Goal: Contribute content

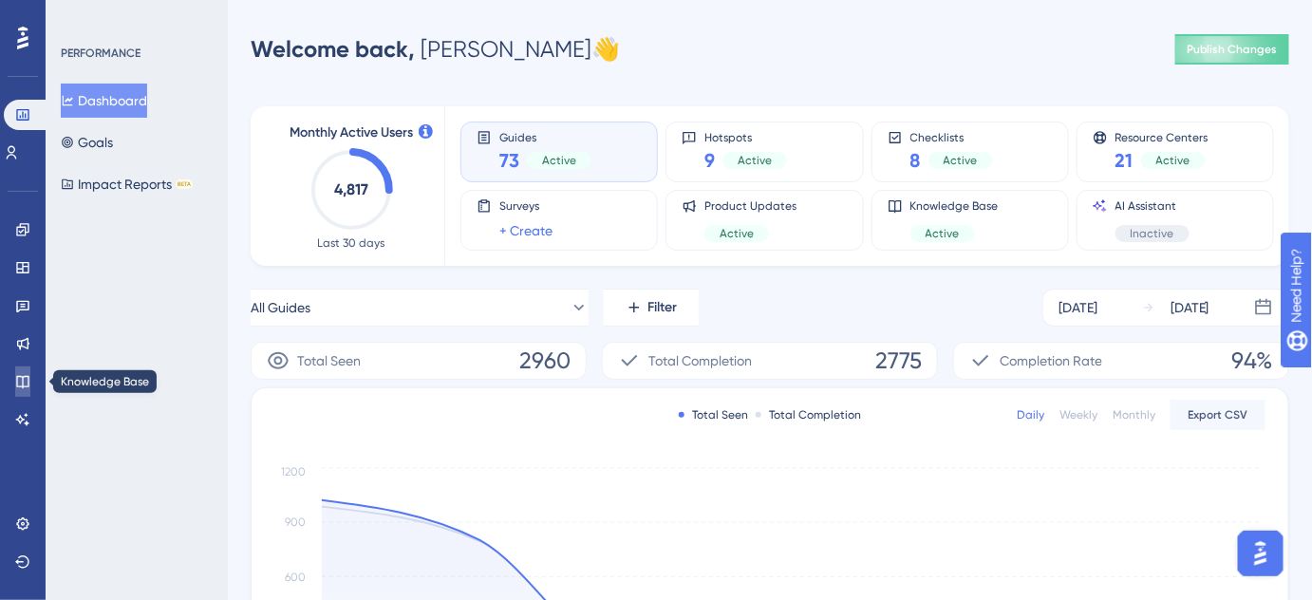
click at [23, 383] on icon at bounding box center [22, 382] width 12 height 12
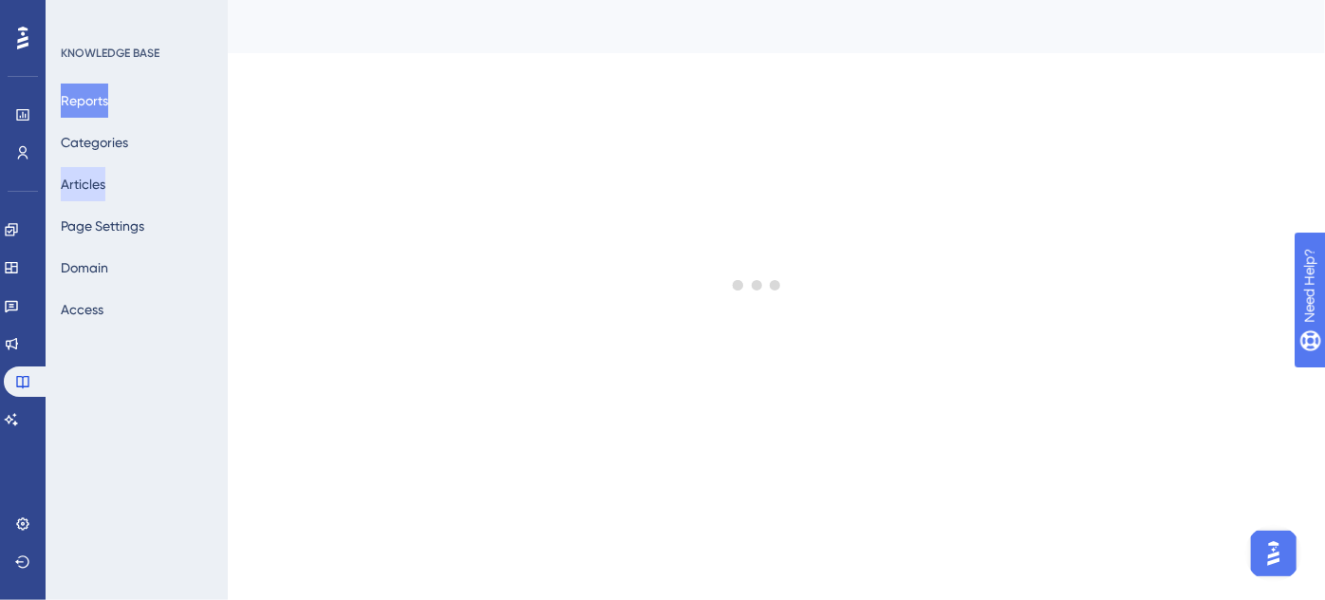
click at [99, 184] on button "Articles" at bounding box center [83, 184] width 45 height 34
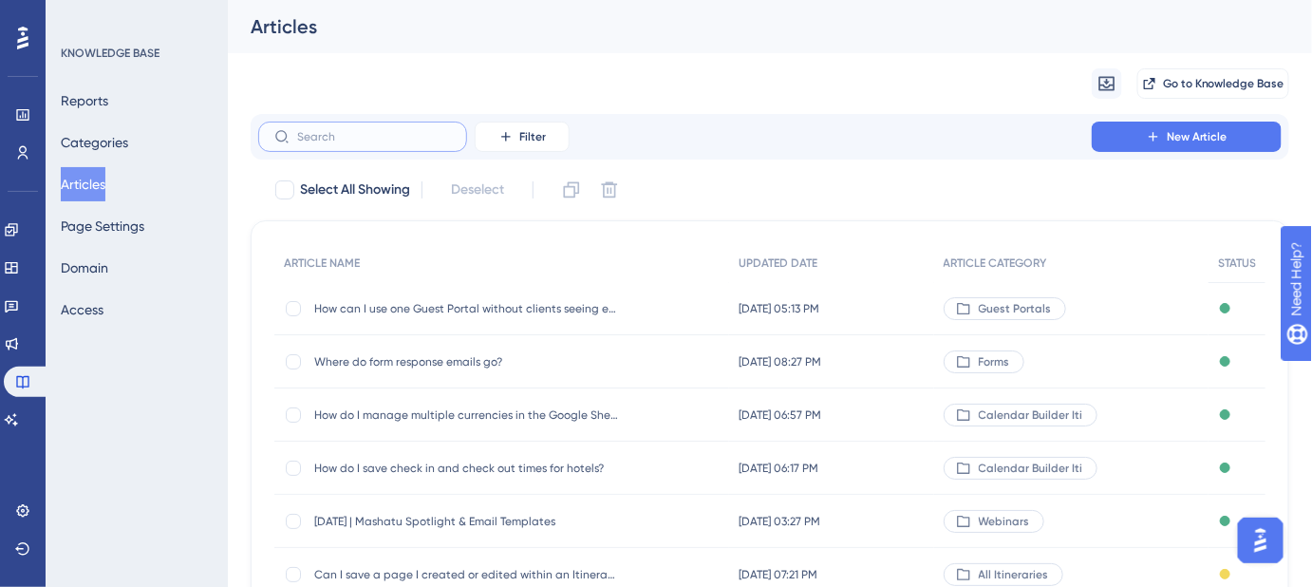
click at [359, 139] on input "text" at bounding box center [374, 136] width 154 height 13
paste input "Can I create a quote from an Itinerary?"
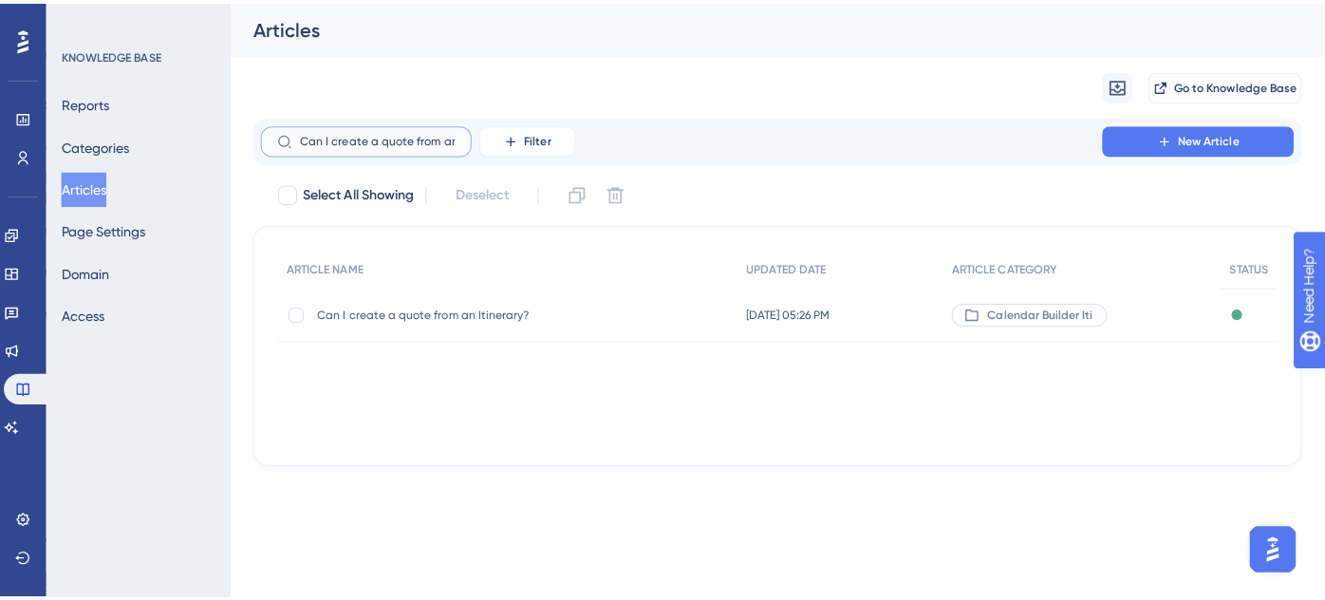
scroll to position [0, 47]
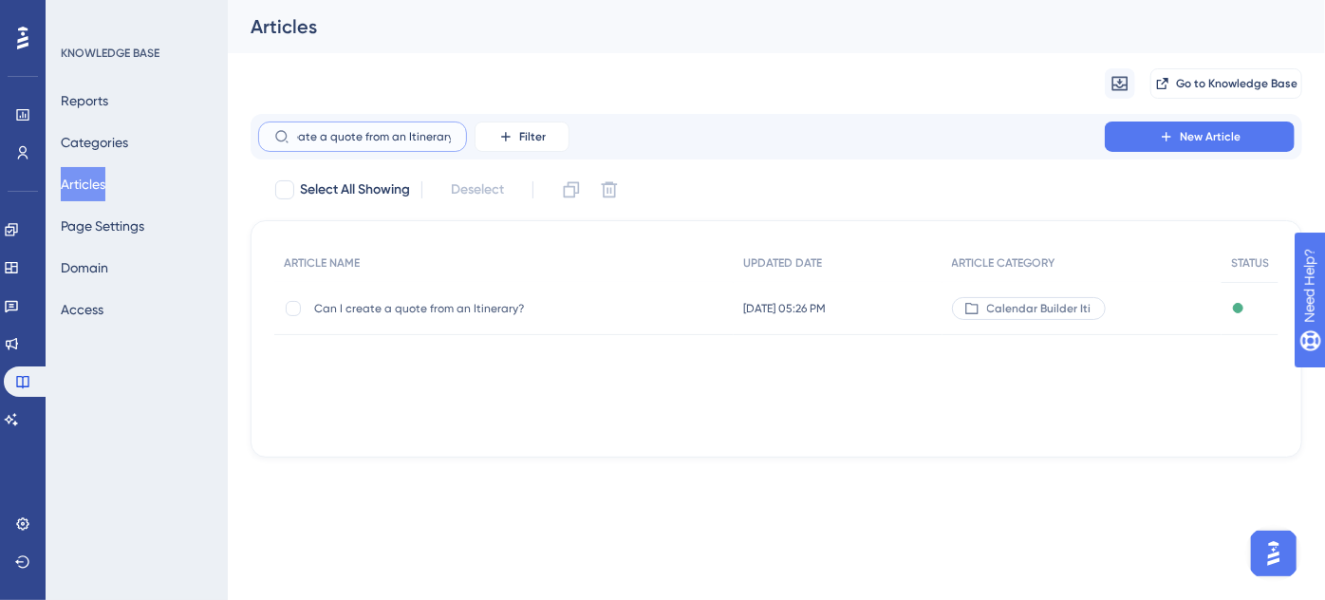
type input "Can I create a quote from an Itinerary?"
click at [410, 311] on span "Can I create a quote from an Itinerary?" at bounding box center [466, 308] width 304 height 15
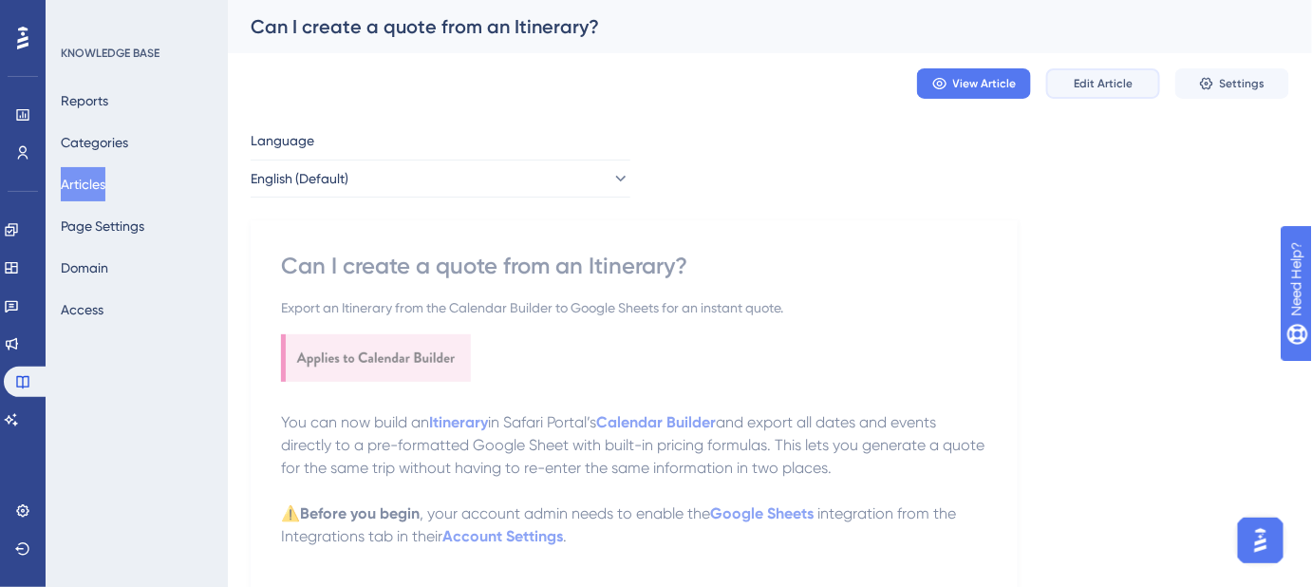
click at [1121, 86] on span "Edit Article" at bounding box center [1103, 83] width 59 height 15
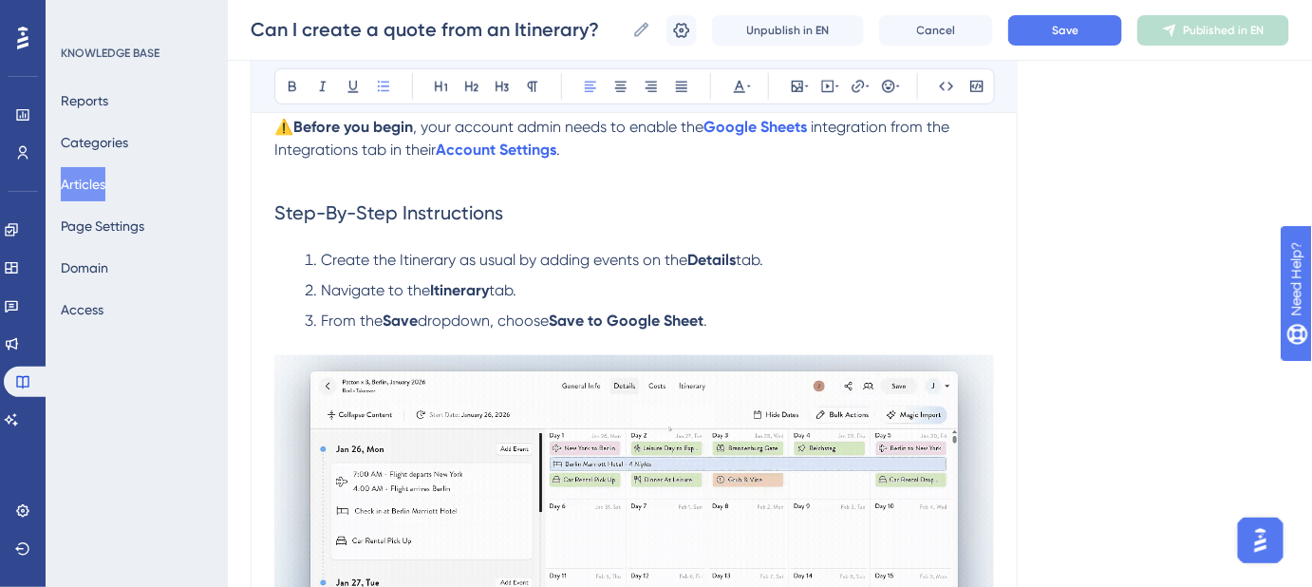
scroll to position [369, 0]
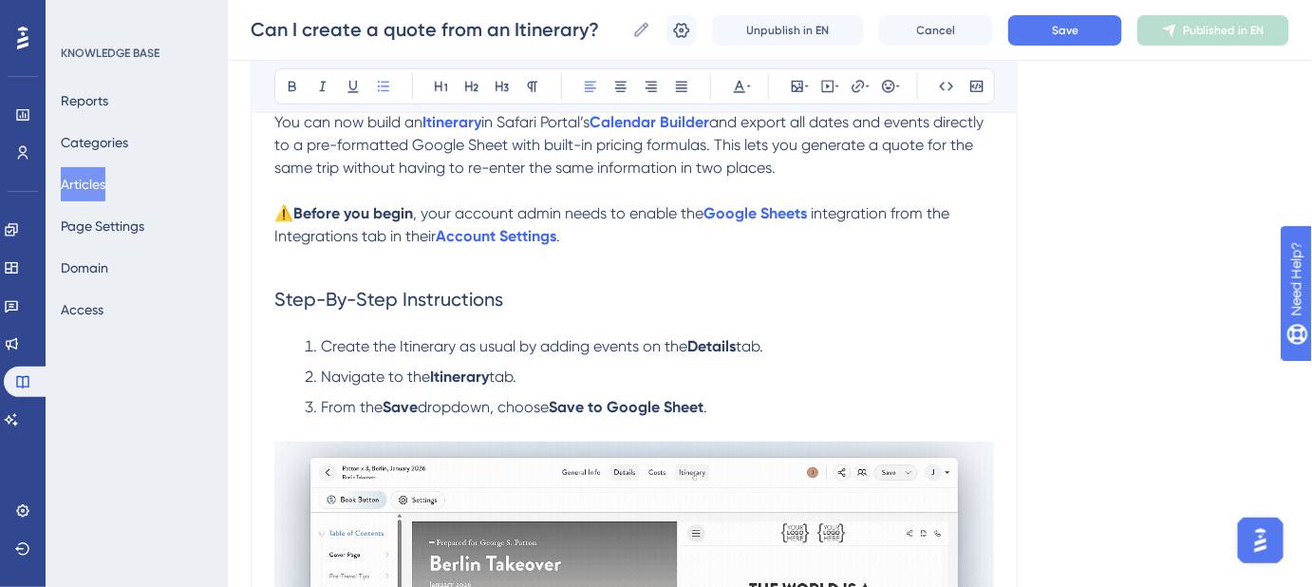
click at [927, 353] on li "Create the Itinerary as usual by adding events on the Details tab." at bounding box center [645, 346] width 697 height 23
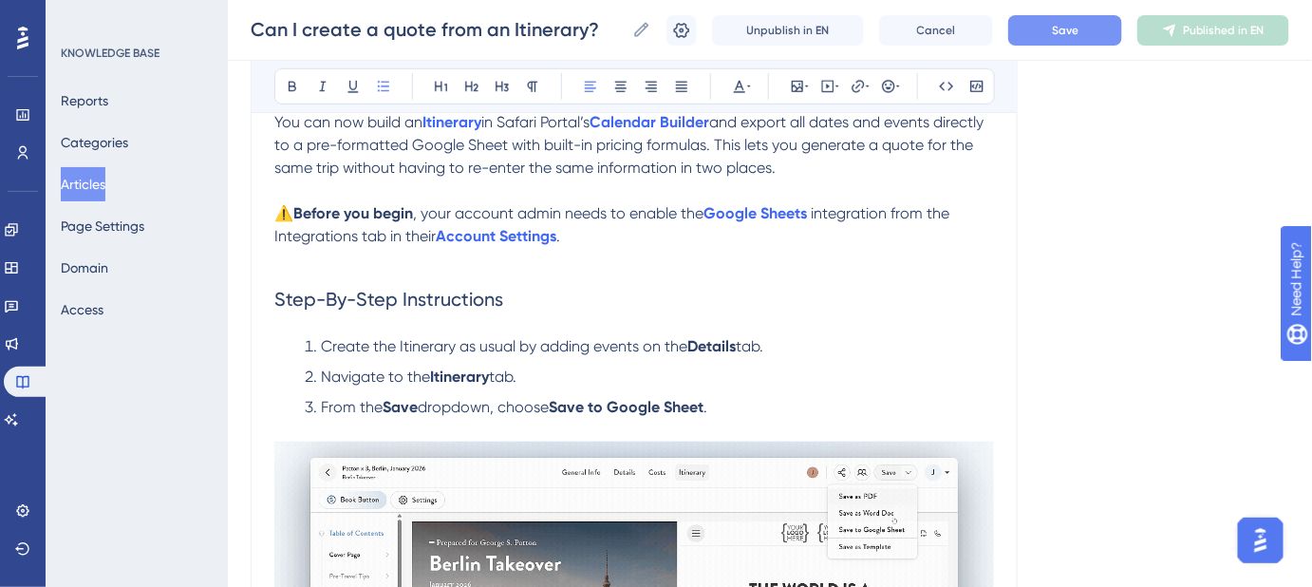
click at [1054, 39] on button "Save" at bounding box center [1065, 30] width 114 height 30
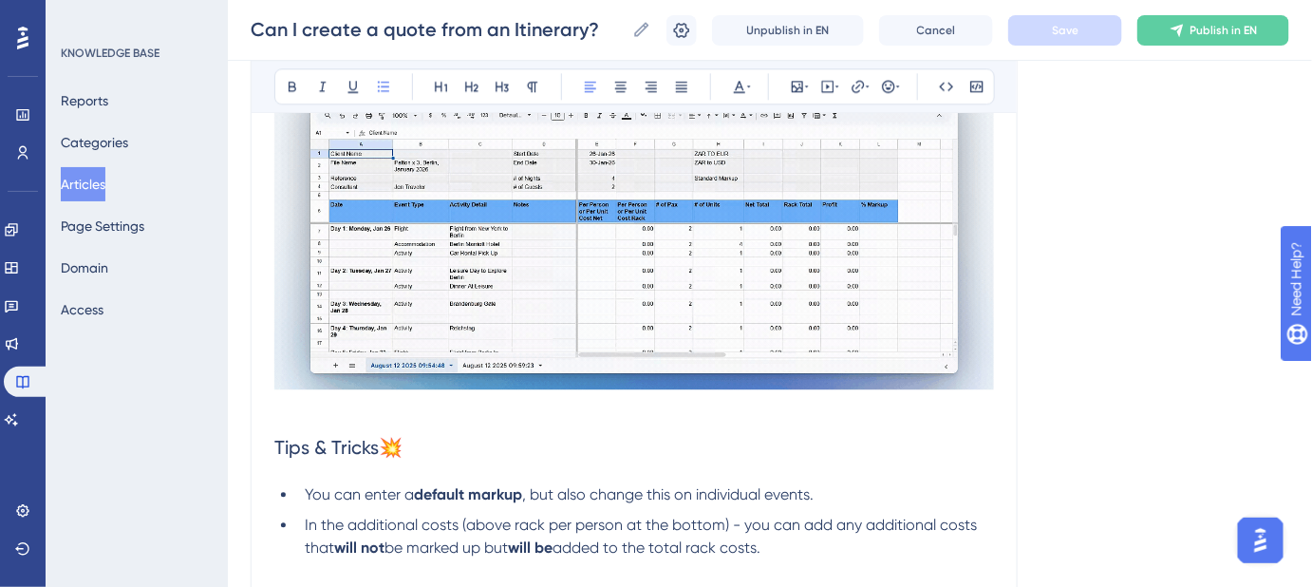
scroll to position [1578, 0]
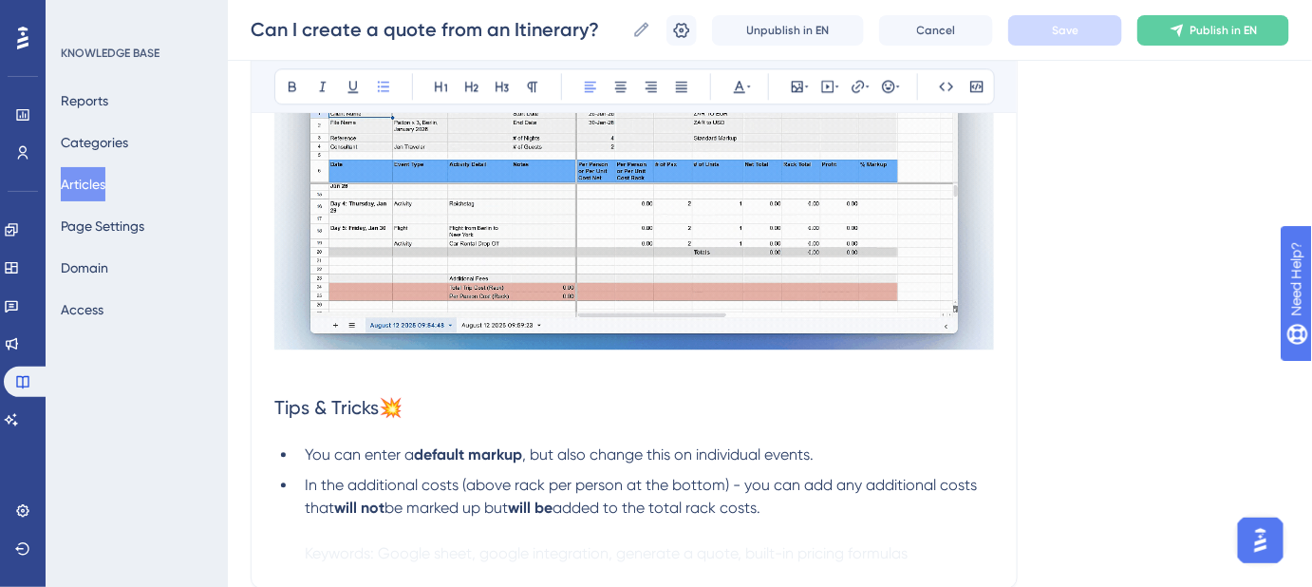
click at [91, 186] on button "Articles" at bounding box center [83, 184] width 45 height 34
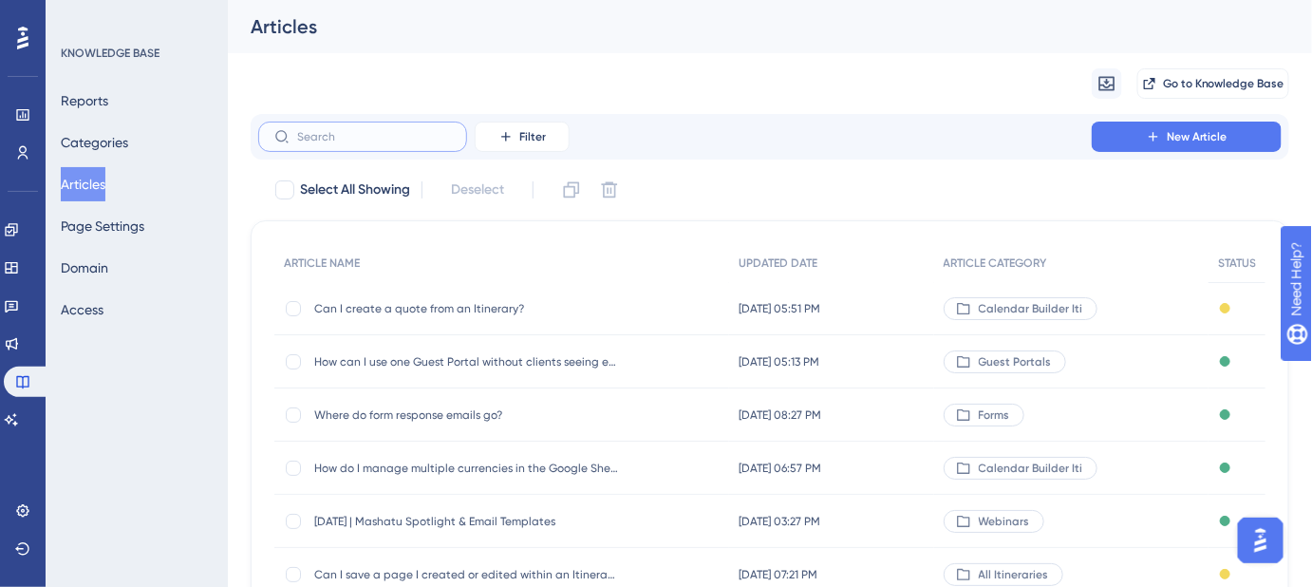
click at [374, 133] on input "text" at bounding box center [374, 136] width 154 height 13
paste input "How can I use one Guest Portal without clients seeing each other’s info?"
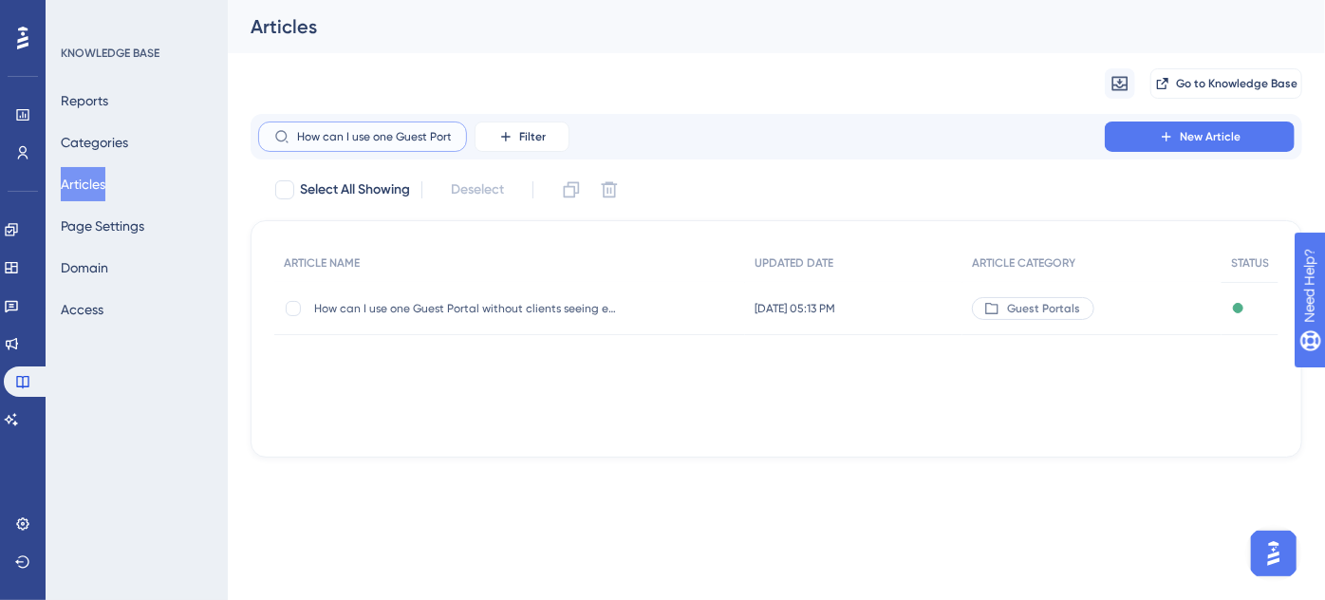
scroll to position [0, 218]
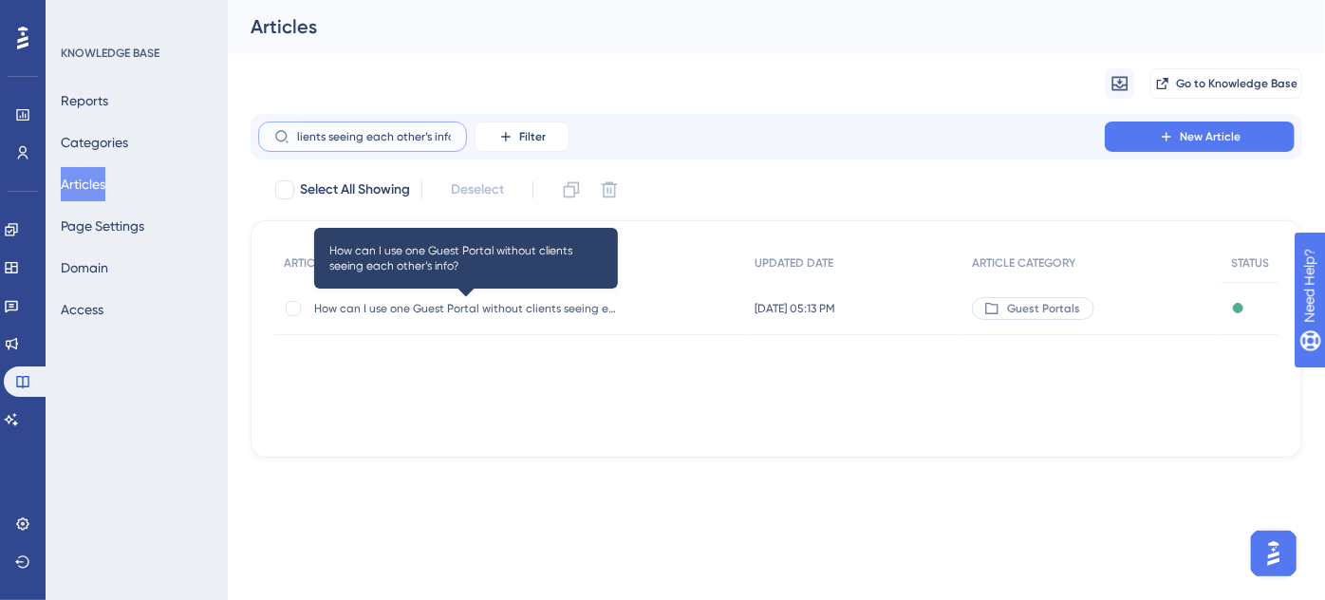
type input "How can I use one Guest Portal without clients seeing each other’s info?"
click at [474, 305] on span "How can I use one Guest Portal without clients seeing each other’s info?" at bounding box center [466, 308] width 304 height 15
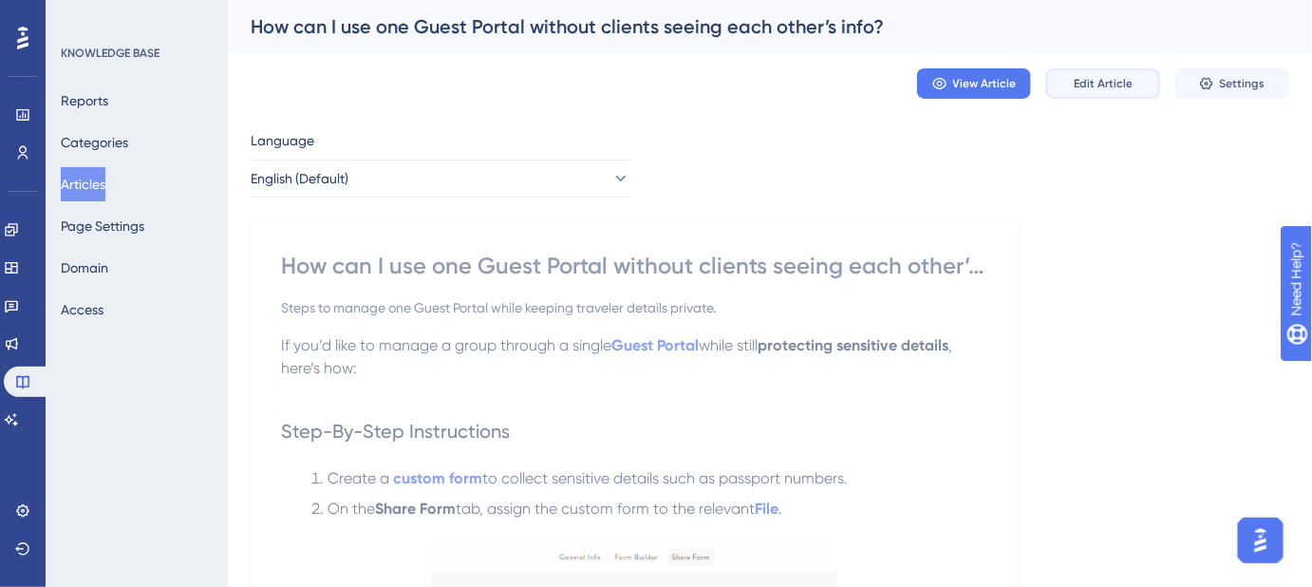
click at [1099, 95] on button "Edit Article" at bounding box center [1103, 83] width 114 height 30
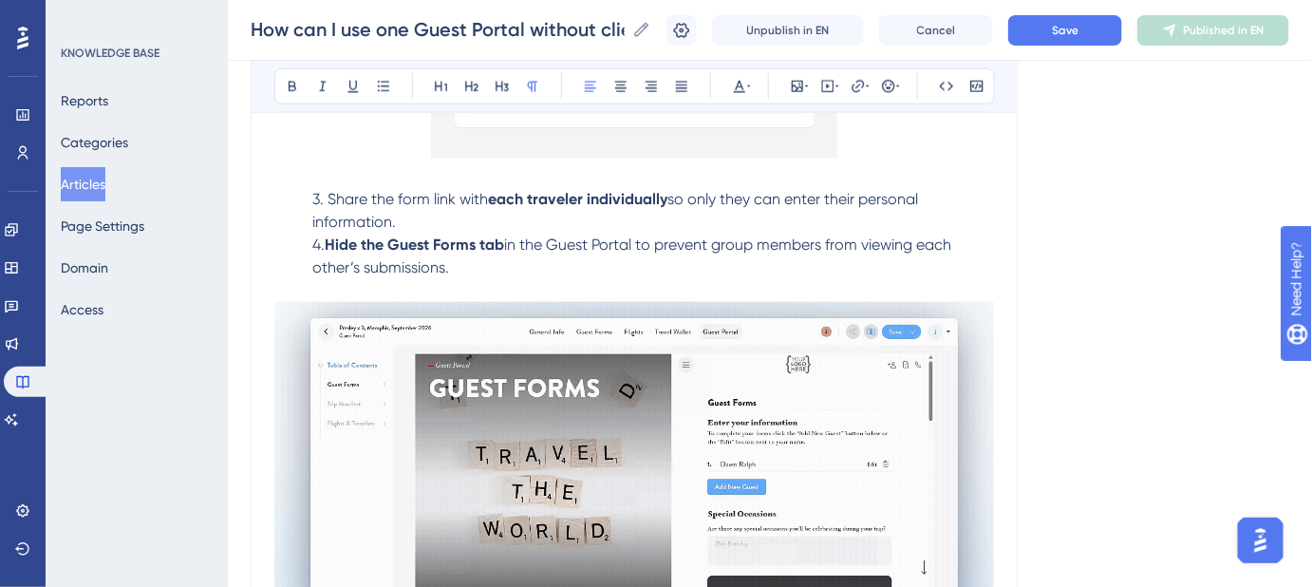
scroll to position [719, 0]
